Goal: Information Seeking & Learning: Find specific fact

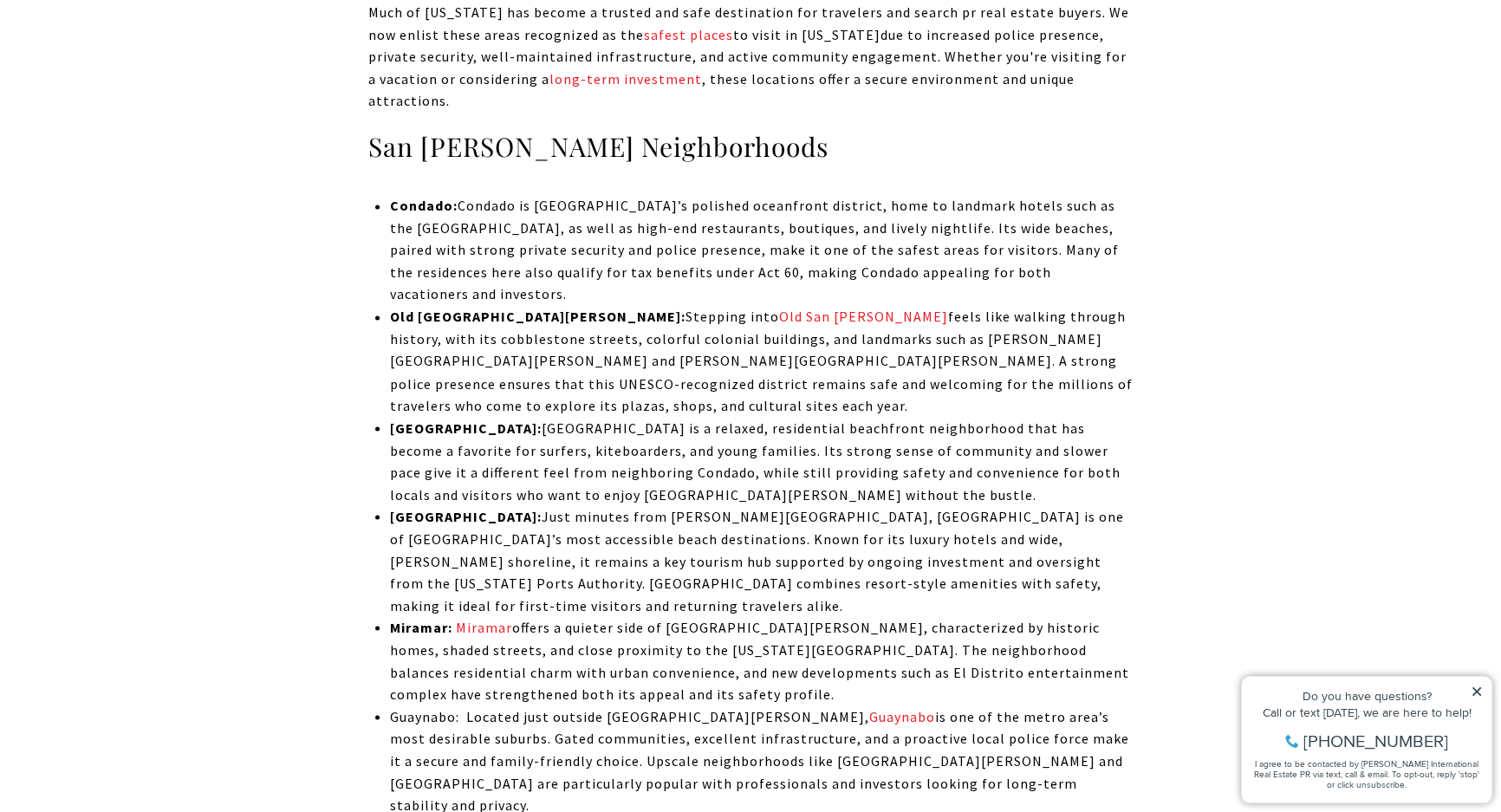
scroll to position [3779, 0]
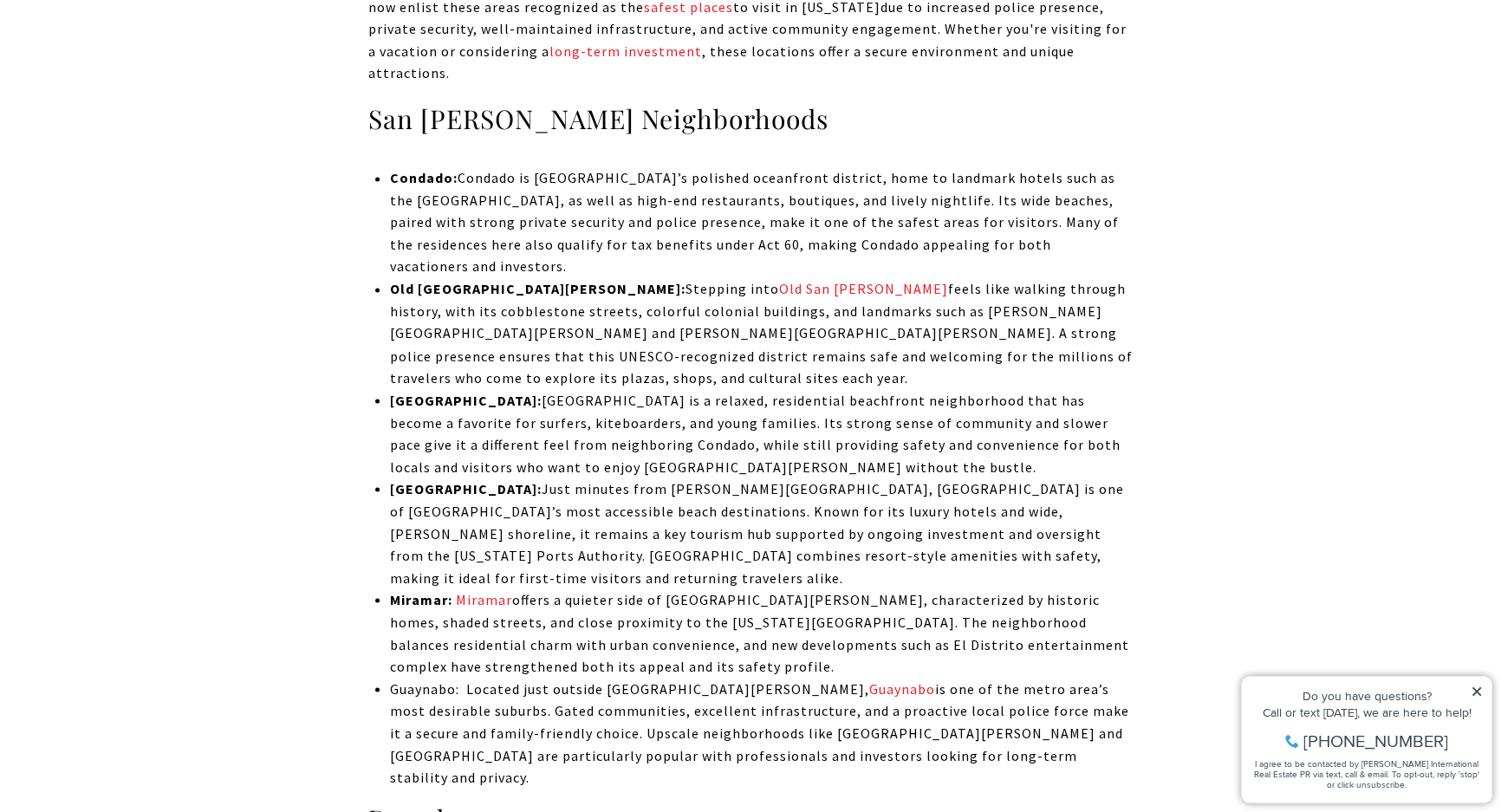
click at [1479, 688] on icon at bounding box center [1476, 690] width 8 height 8
click at [1475, 686] on icon at bounding box center [1477, 691] width 12 height 12
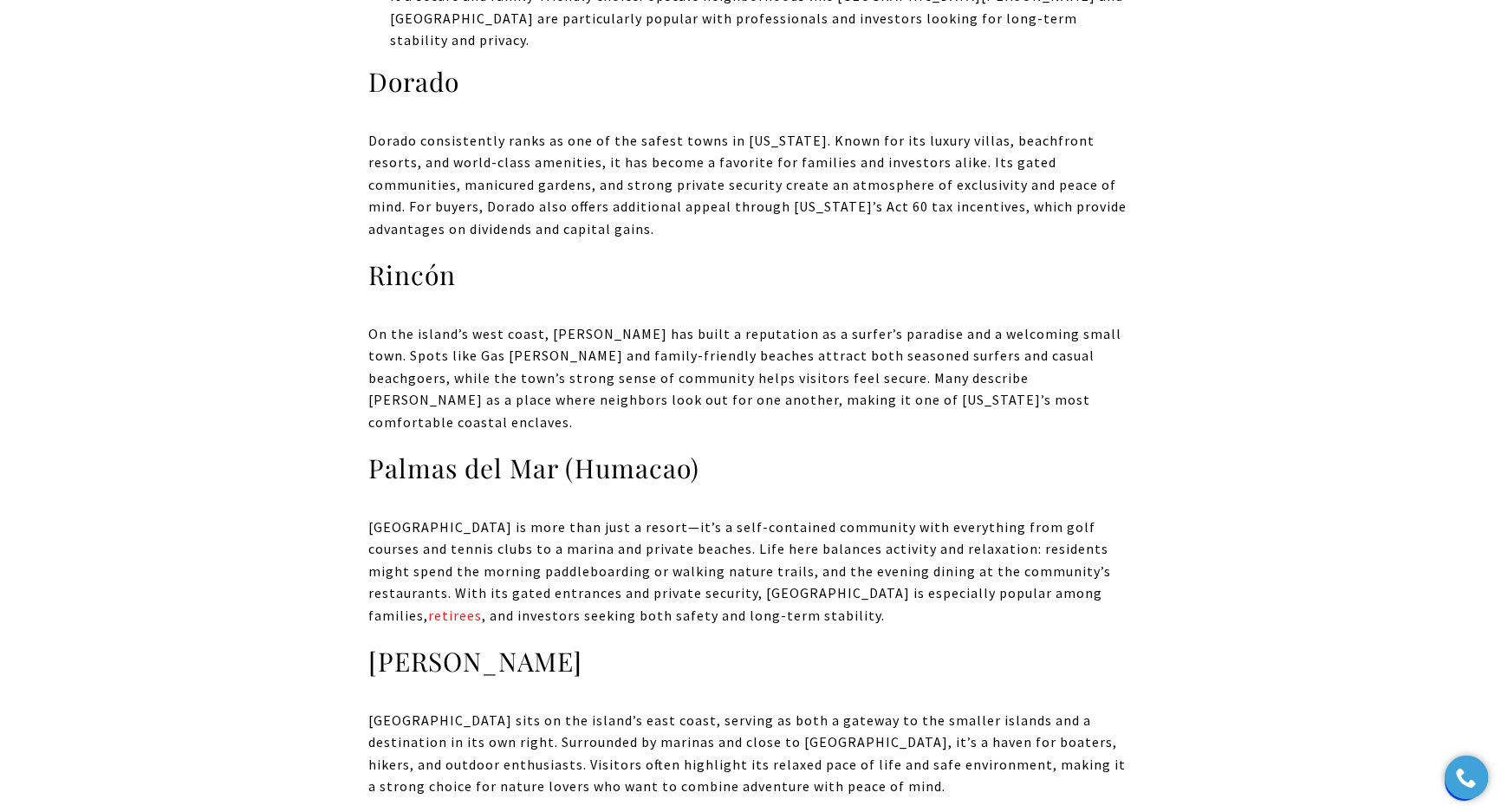
scroll to position [4566, 0]
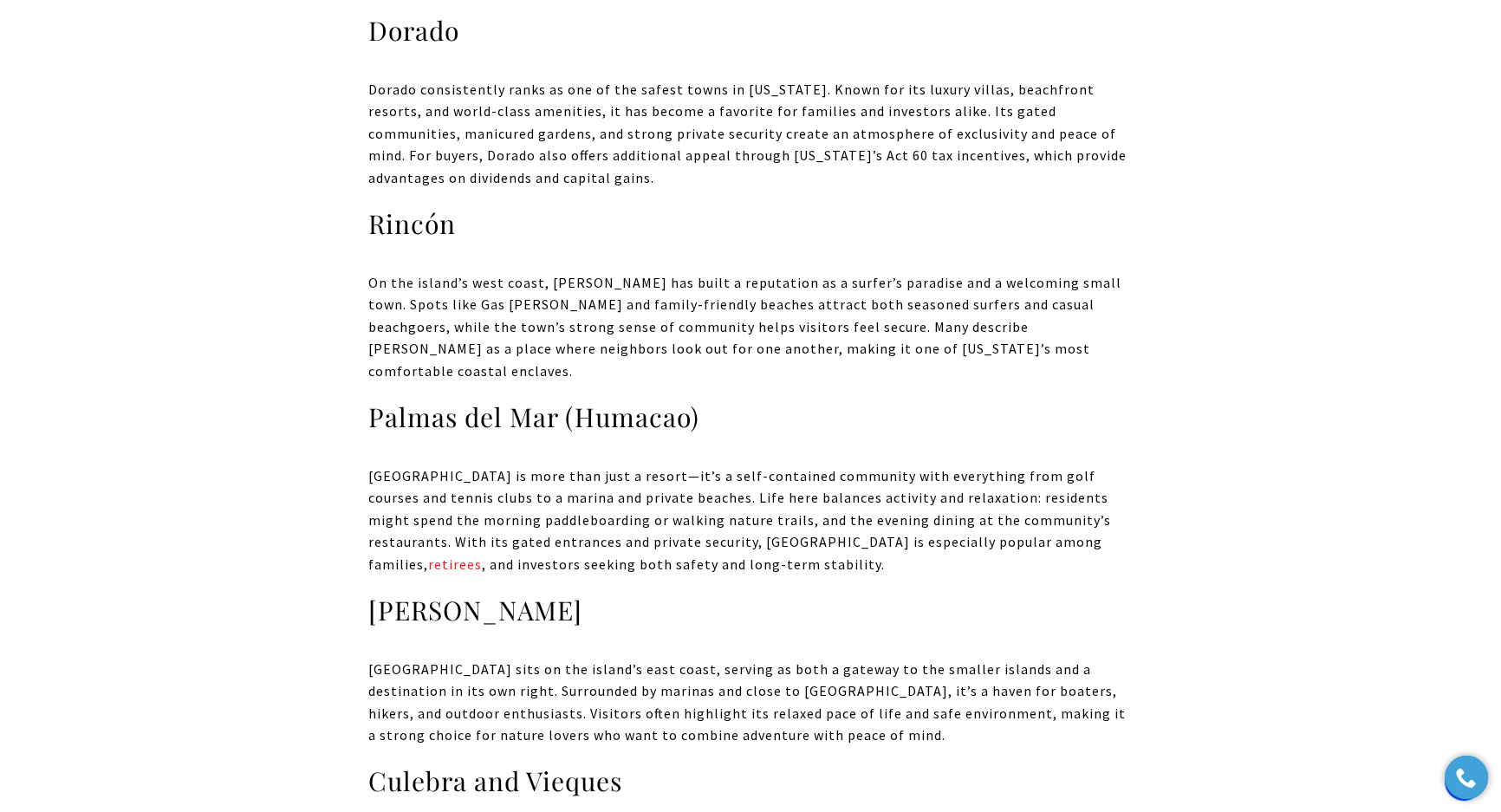
click at [402, 594] on h3 "[PERSON_NAME]" at bounding box center [750, 610] width 765 height 34
click at [403, 594] on h3 "[PERSON_NAME]" at bounding box center [750, 610] width 765 height 34
copy h3 "[PERSON_NAME]"
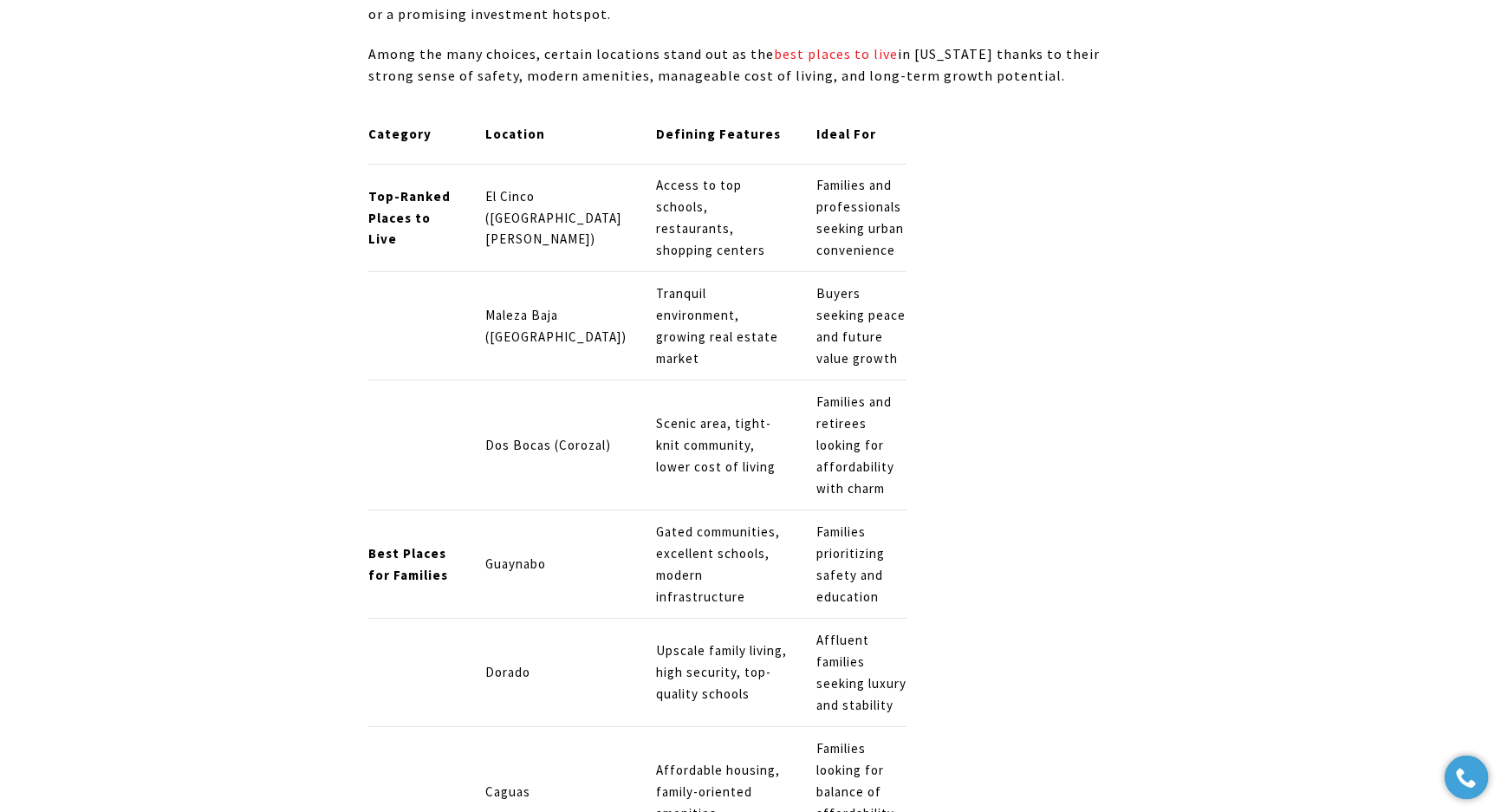
scroll to position [6771, 0]
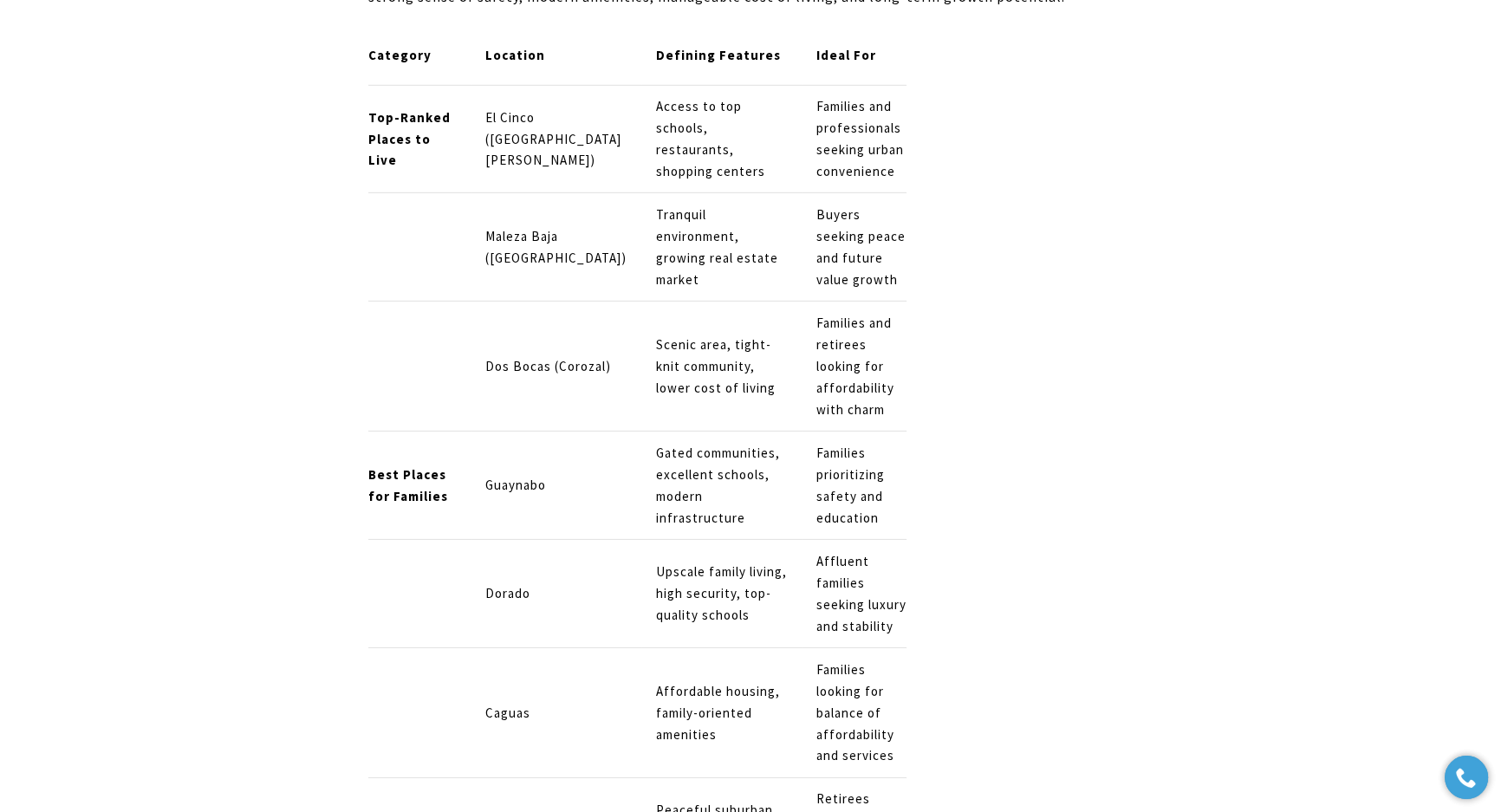
click at [516, 474] on p "Guaynabo" at bounding box center [555, 485] width 142 height 22
copy p "Guaynabo"
